Goal: Information Seeking & Learning: Learn about a topic

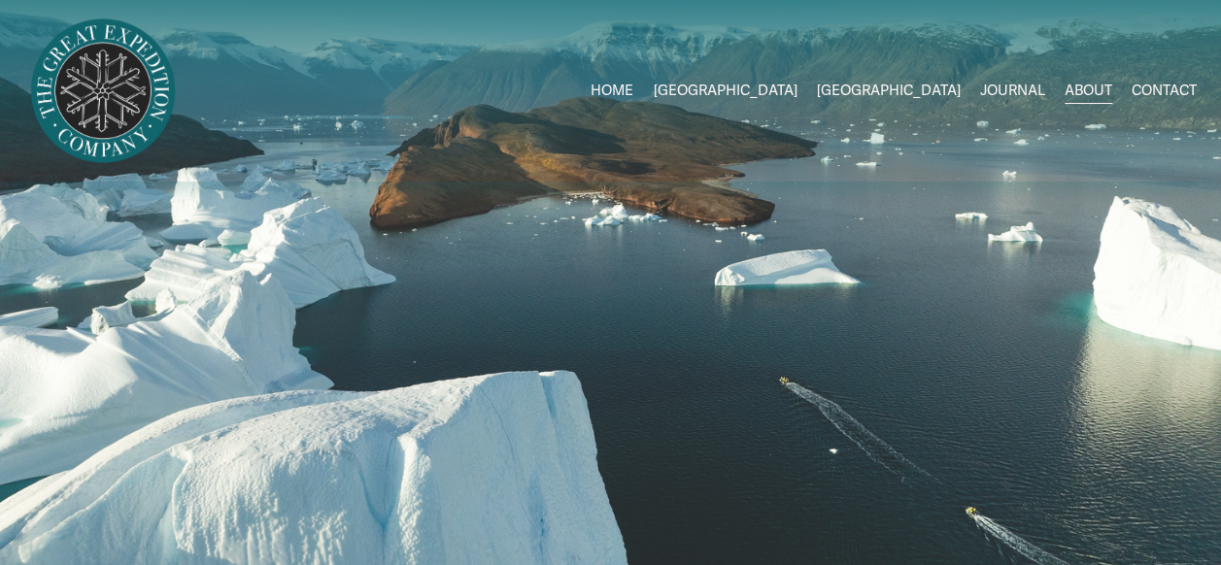
click at [0, 0] on span "2026 Expeditions" at bounding box center [0, 0] width 0 height 0
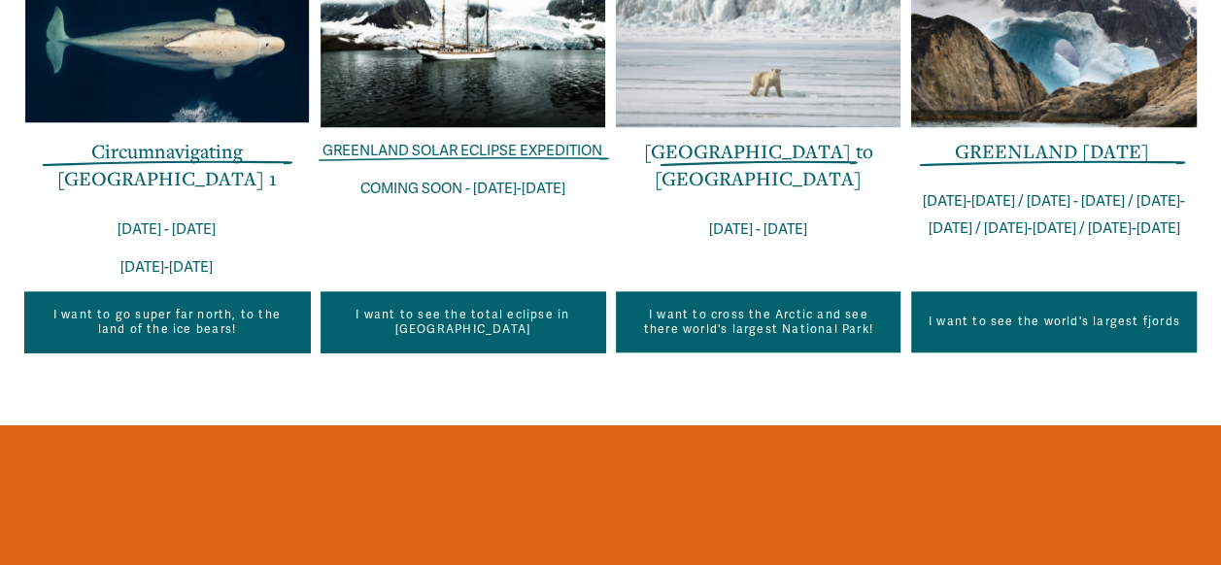
scroll to position [899, 0]
click at [264, 165] on link "Circumnavigating Svalbard 1" at bounding box center [166, 165] width 219 height 54
click at [1029, 160] on link "GREENLAND IN ONE WEEK" at bounding box center [1052, 151] width 194 height 26
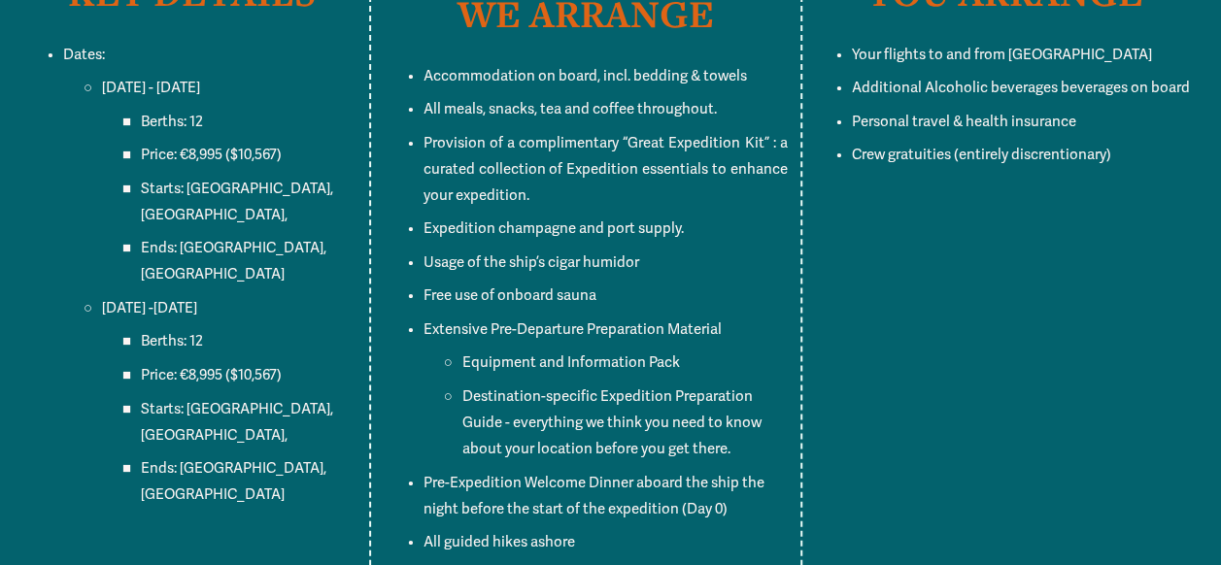
scroll to position [14466, 0]
drag, startPoint x: 183, startPoint y: 182, endPoint x: 222, endPoint y: 180, distance: 39.9
click at [222, 162] on span "Price: €8,995 ($10,567)" at bounding box center [211, 153] width 141 height 17
copy span "€8,995"
click at [521, 421] on p "Destination-specific Expedition Preparation Guide - everything we think you nee…" at bounding box center [624, 422] width 325 height 79
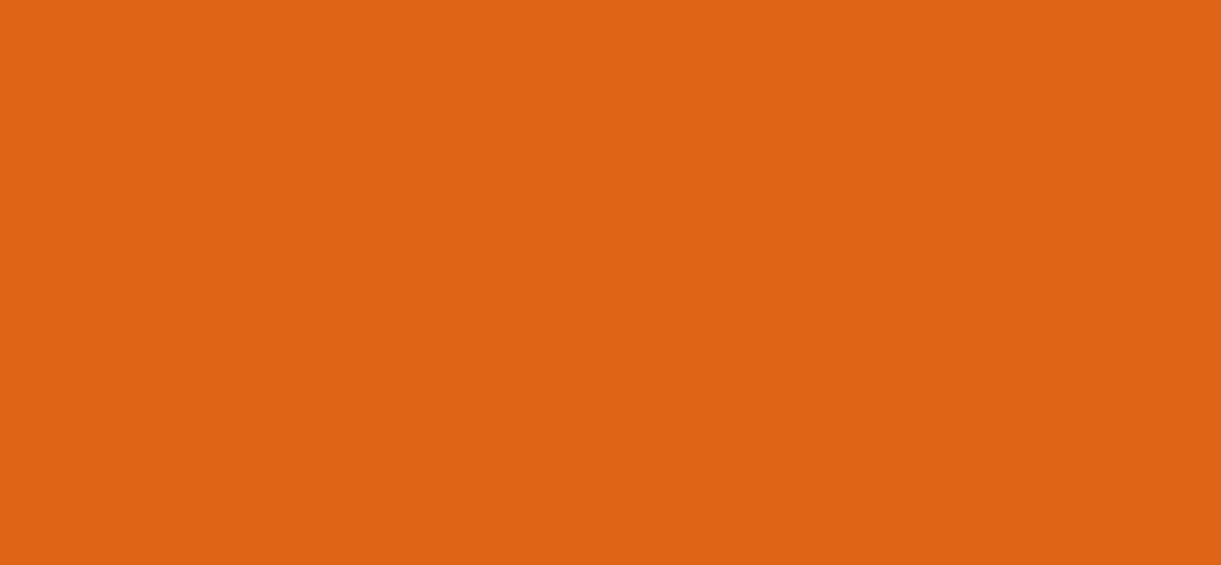
scroll to position [20488, 0]
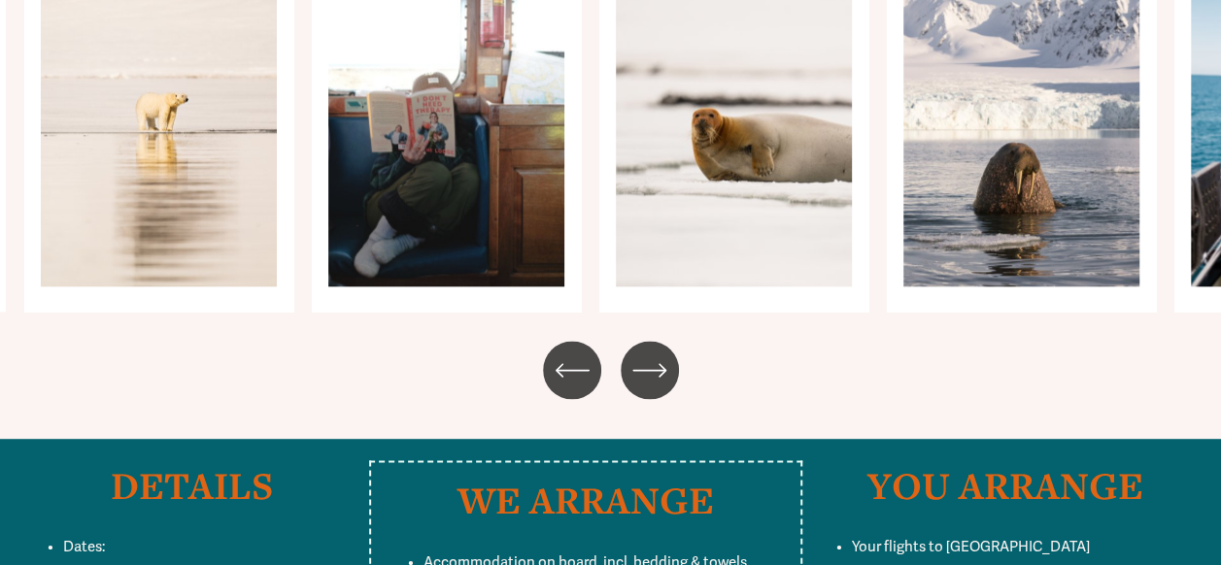
scroll to position [8555, 0]
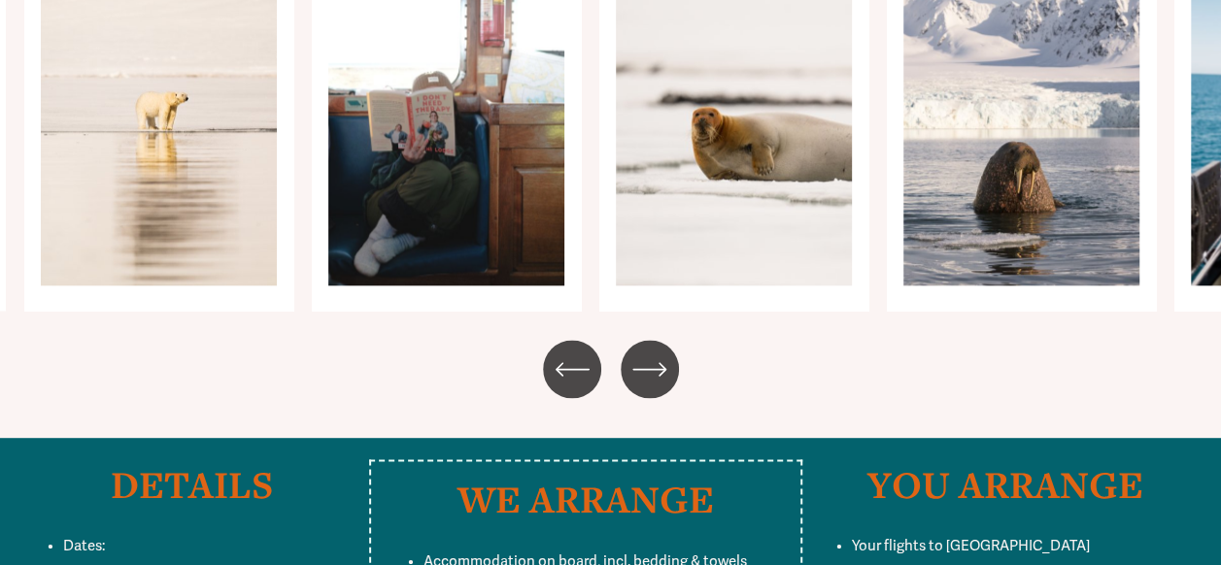
click at [647, 387] on icon "\a \a \a Next\a \a" at bounding box center [649, 369] width 35 height 35
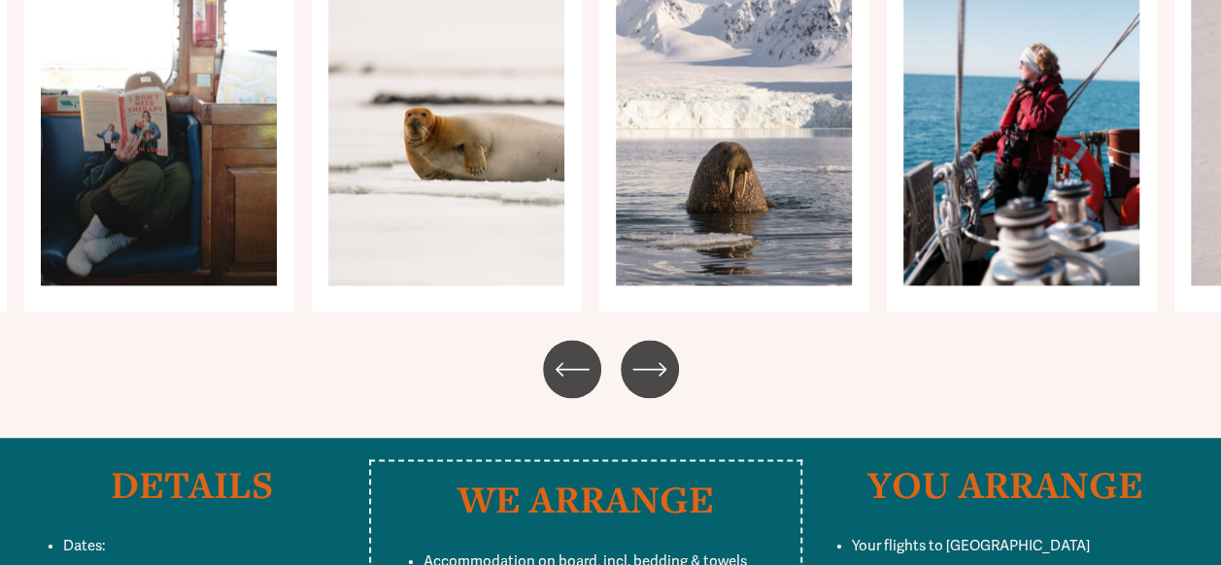
click at [647, 387] on icon "\a \a \a Next\a \a" at bounding box center [649, 369] width 35 height 35
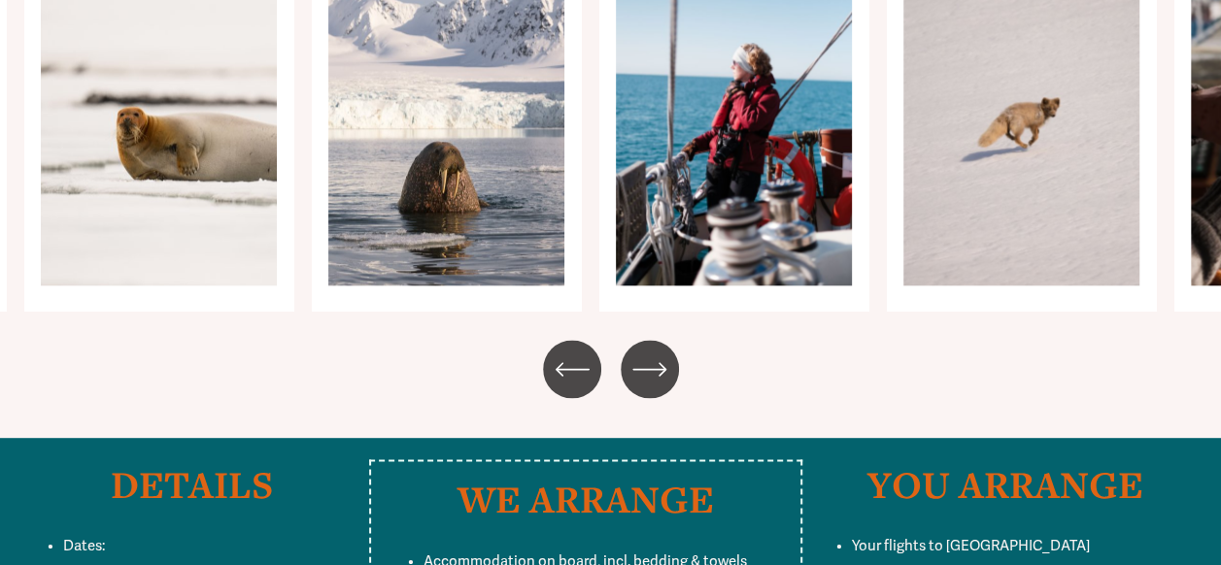
click at [647, 387] on icon "\a \a \a Next\a \a" at bounding box center [649, 369] width 35 height 35
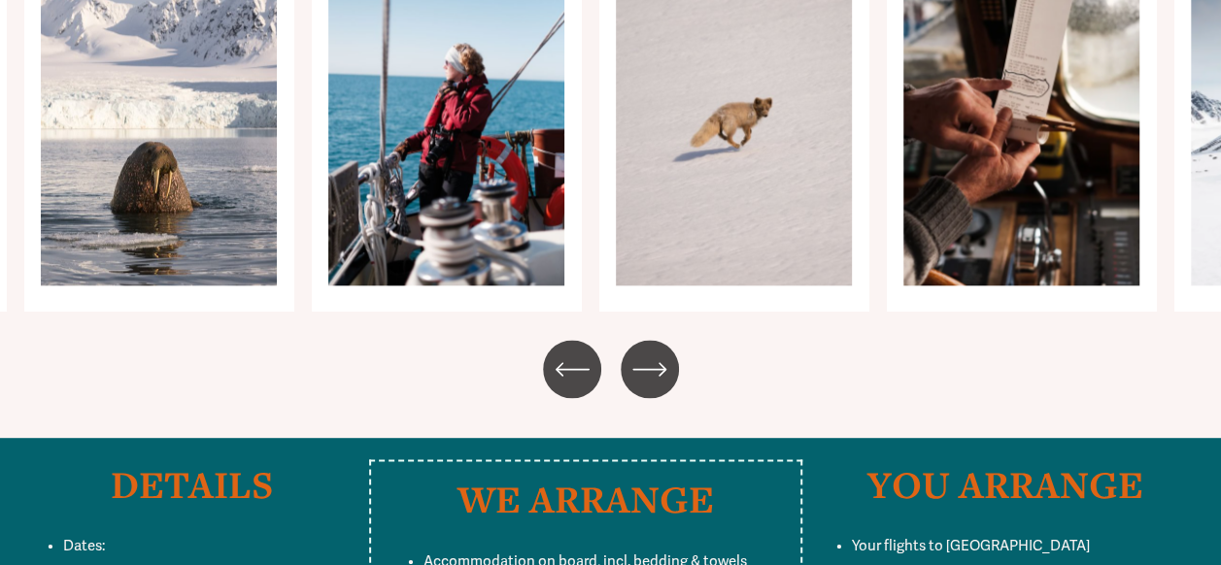
click at [647, 387] on icon "\a \a \a Next\a \a" at bounding box center [649, 369] width 35 height 35
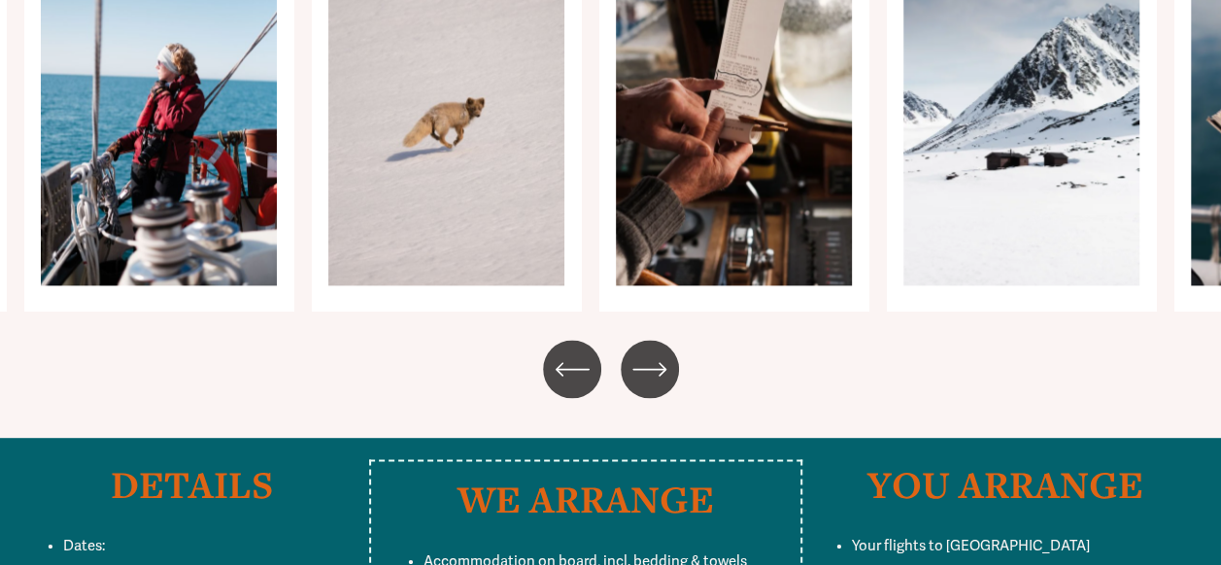
click at [647, 387] on icon "\a \a \a Next\a \a" at bounding box center [649, 369] width 35 height 35
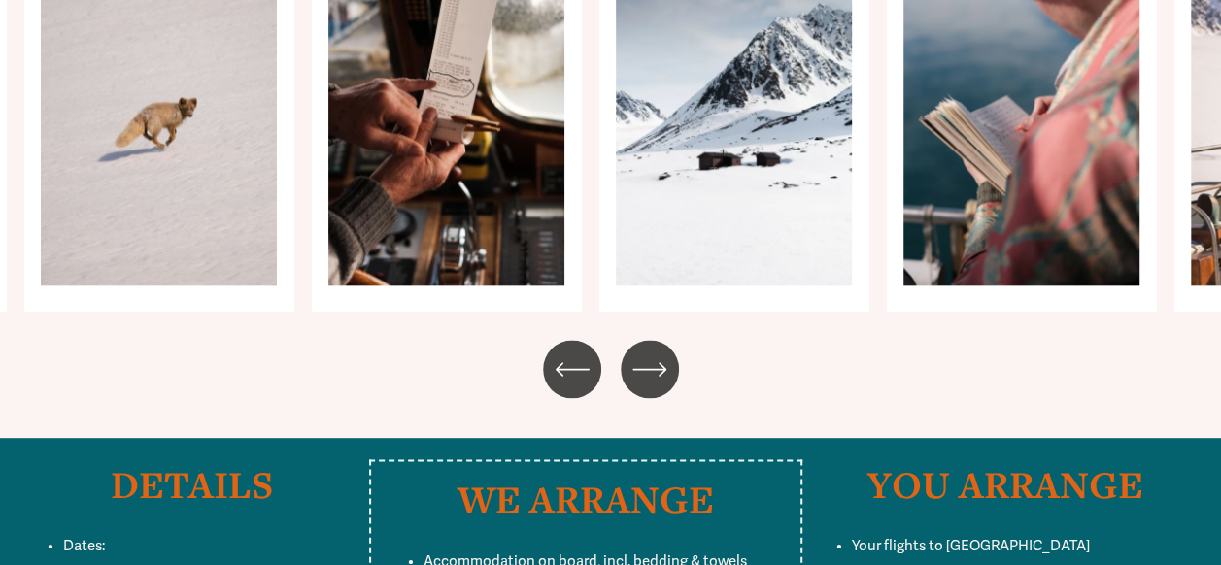
click at [647, 387] on icon "\a \a \a Next\a \a" at bounding box center [649, 369] width 35 height 35
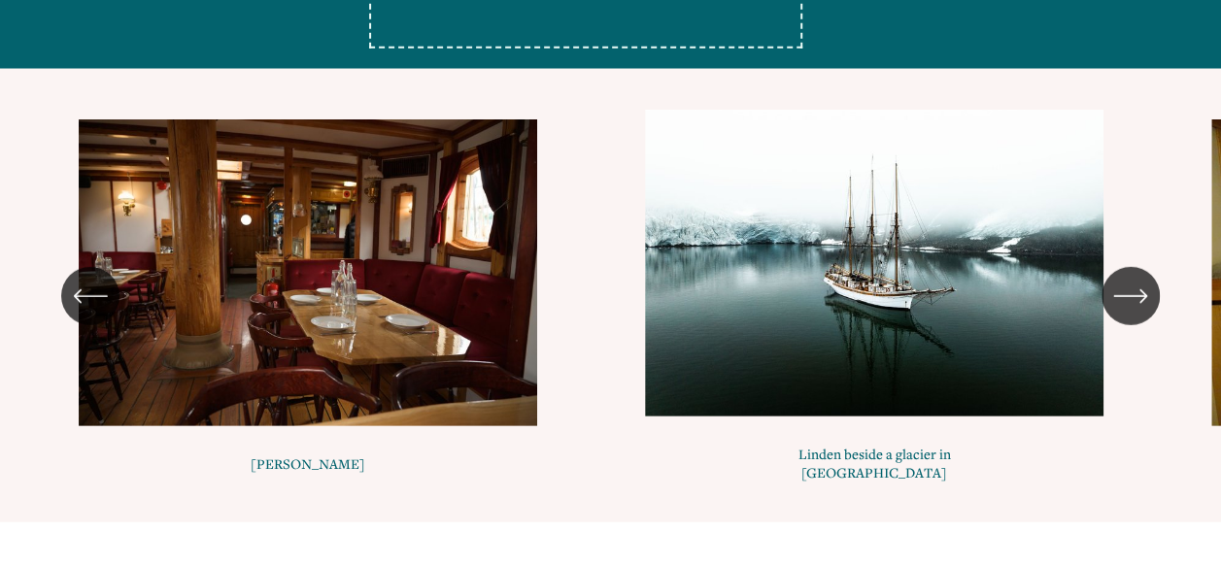
scroll to position [10067, 0]
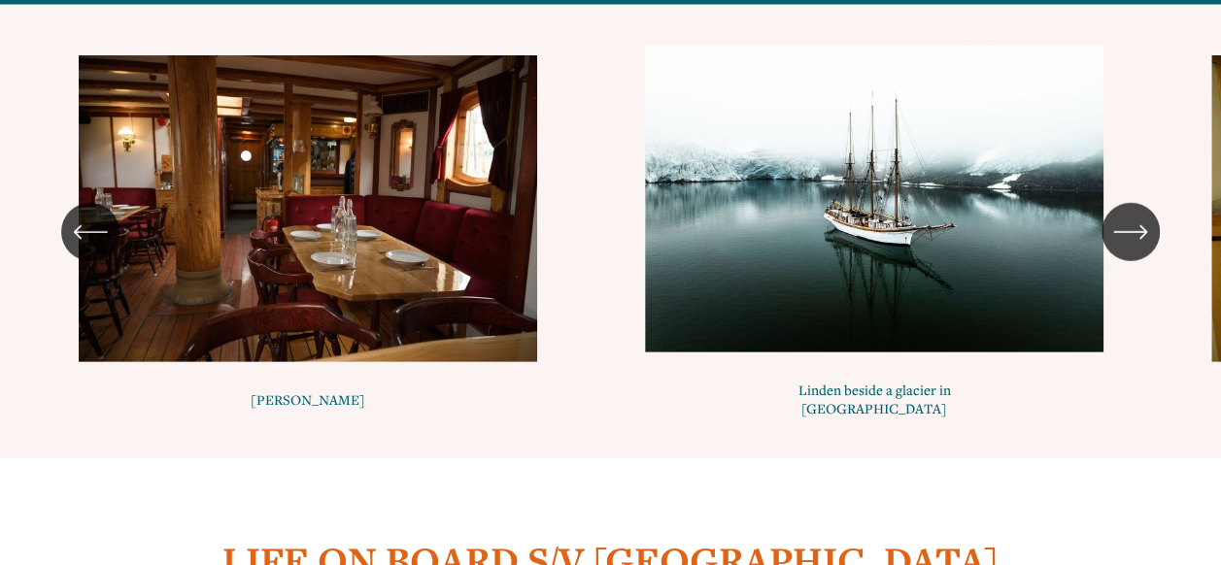
click at [1136, 245] on icon "\a \a \a Next\a \a" at bounding box center [1130, 232] width 35 height 35
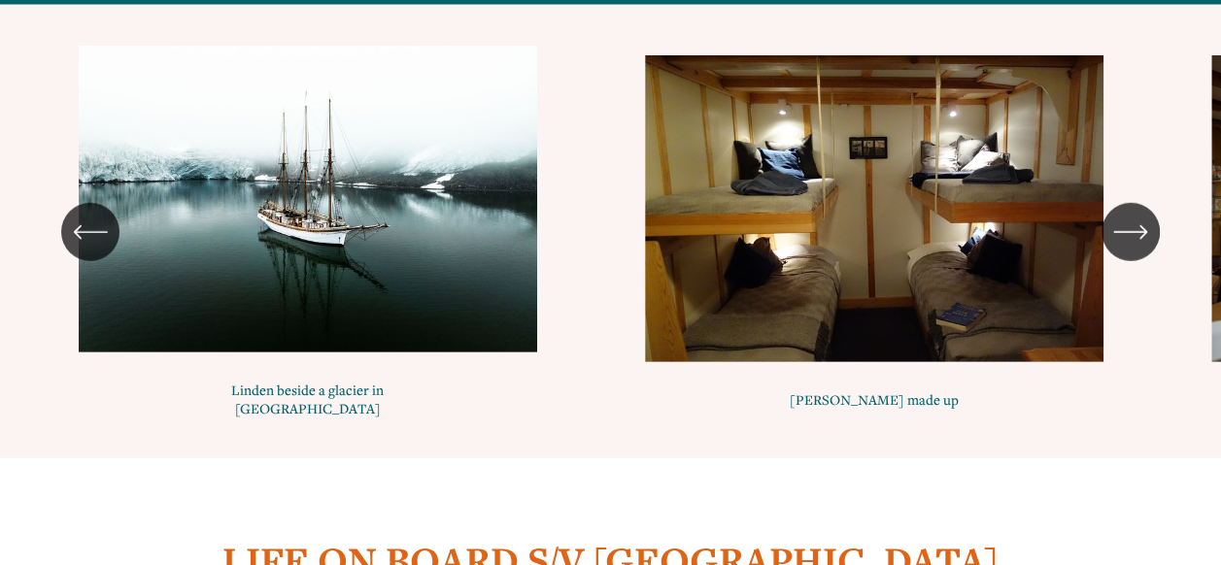
click at [1136, 245] on icon "\a \a \a Next\a \a" at bounding box center [1130, 232] width 35 height 35
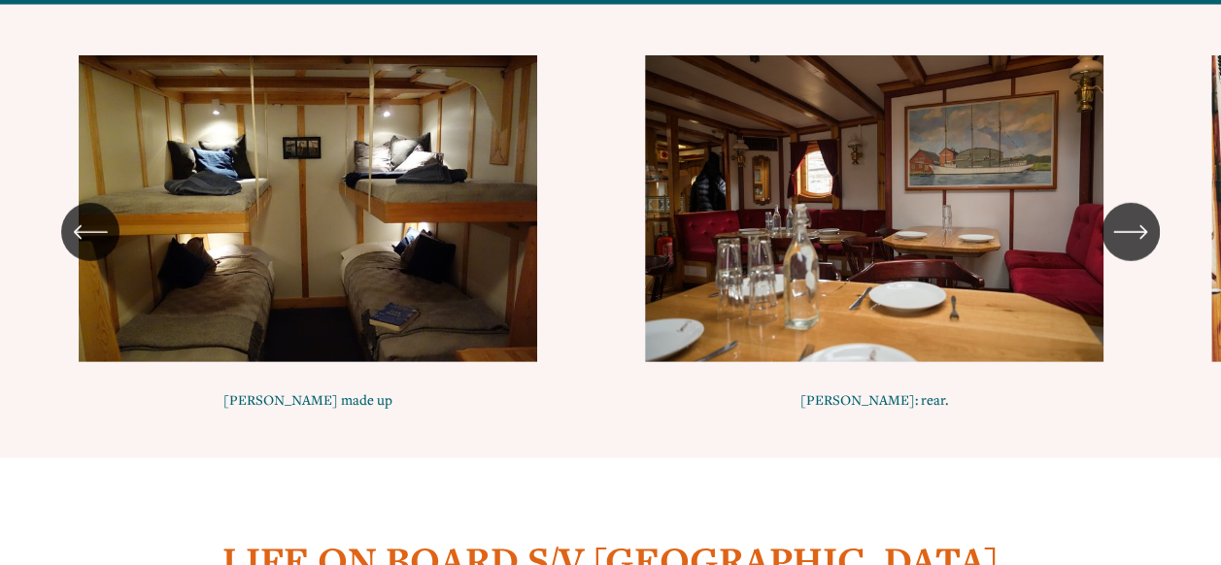
click at [1136, 245] on icon "\a \a \a Next\a \a" at bounding box center [1130, 232] width 35 height 35
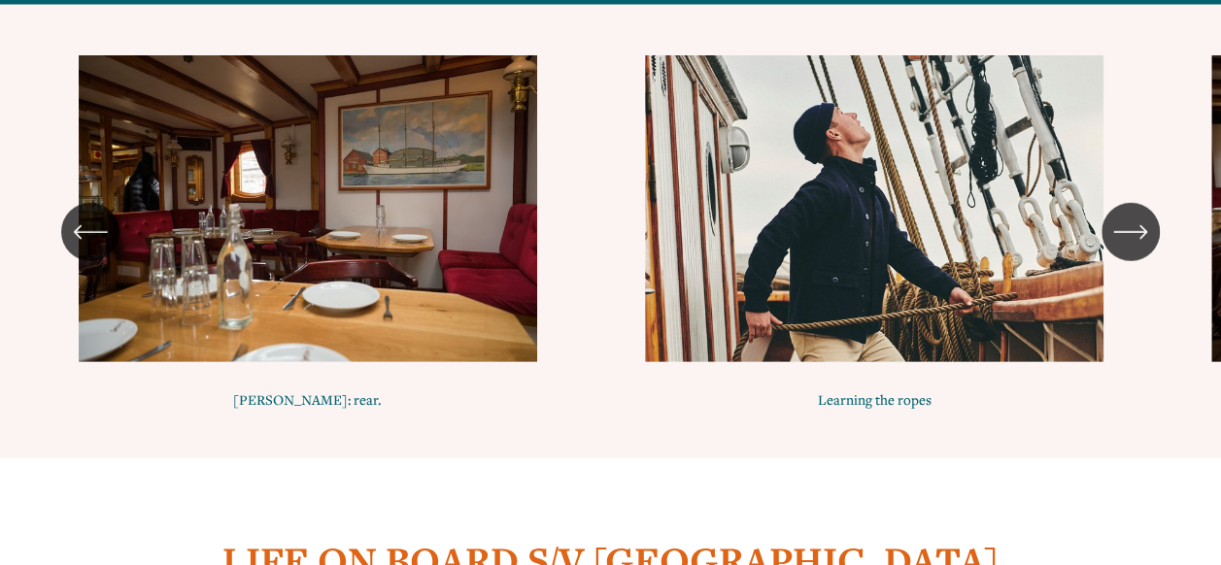
click at [1136, 245] on icon "\a \a \a Next\a \a" at bounding box center [1130, 232] width 35 height 35
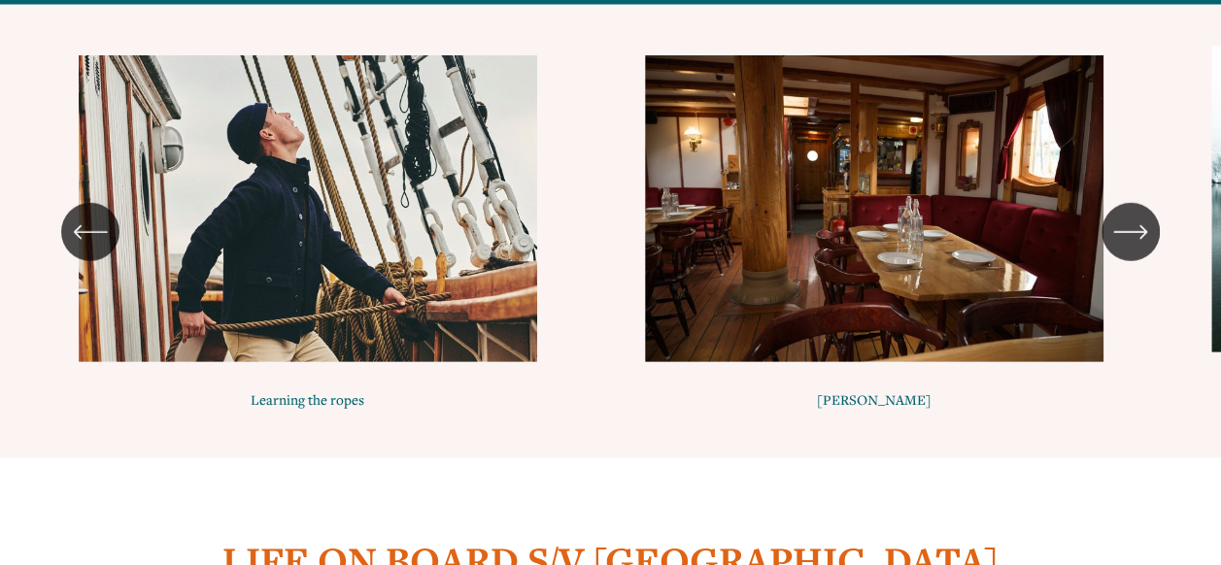
click at [1136, 245] on icon "\a \a \a Next\a \a" at bounding box center [1130, 232] width 35 height 35
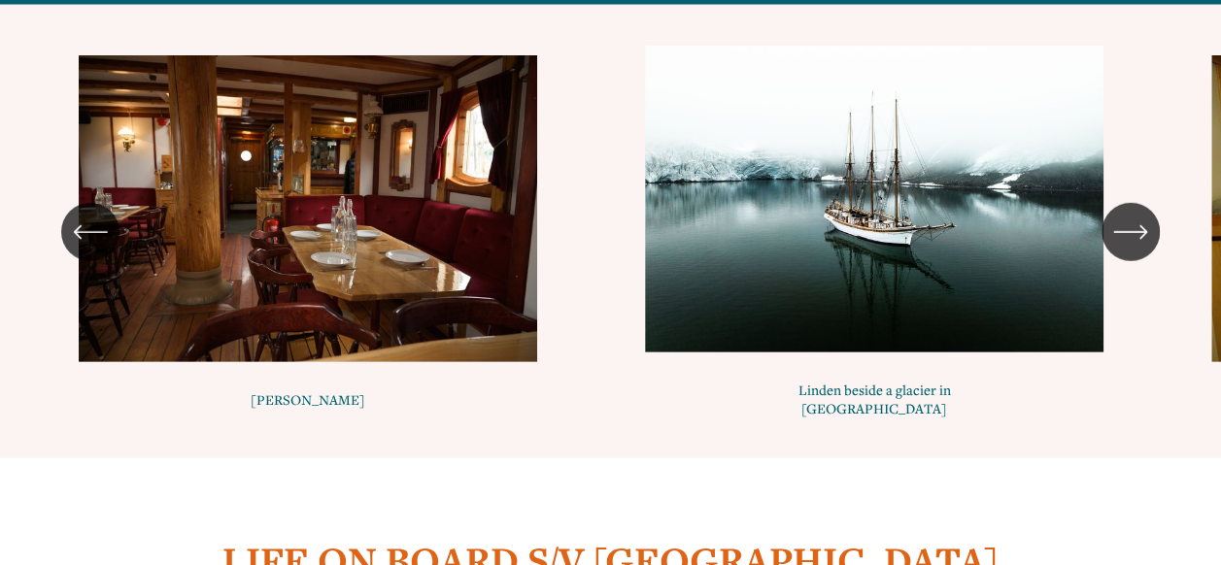
click at [1136, 245] on icon "\a \a \a Next\a \a" at bounding box center [1130, 232] width 35 height 35
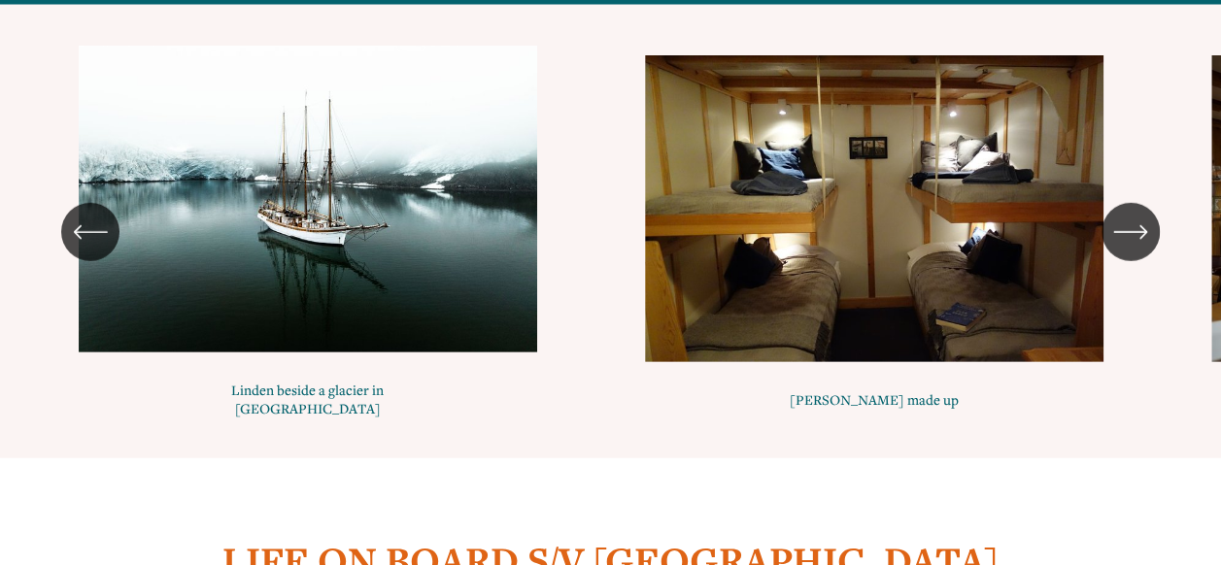
click at [1136, 245] on icon "\a \a \a Next\a \a" at bounding box center [1130, 232] width 35 height 35
